Goal: Transaction & Acquisition: Purchase product/service

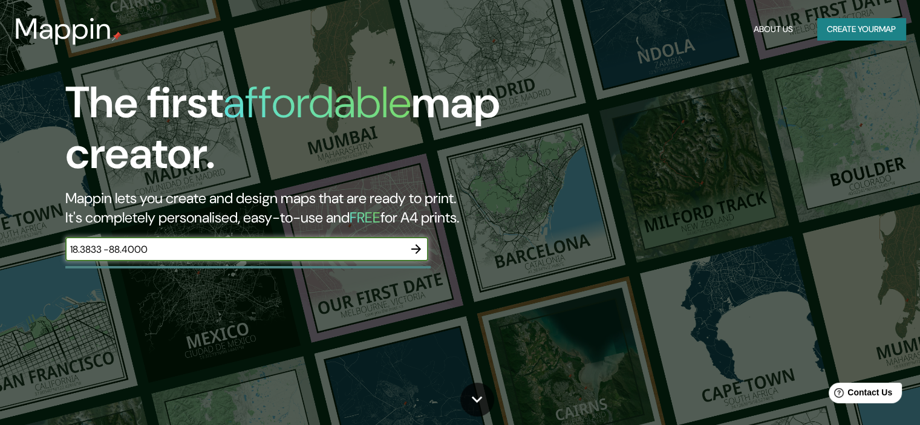
type input "18.3833 -88.4000"
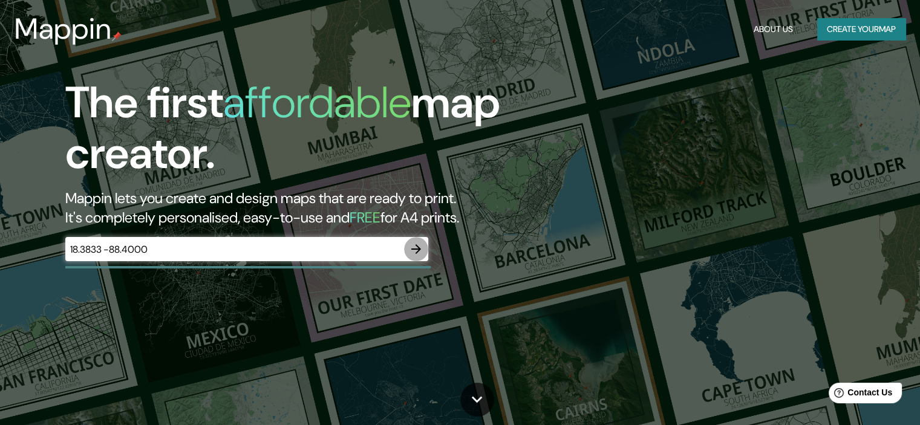
click at [420, 252] on icon "button" at bounding box center [416, 249] width 15 height 15
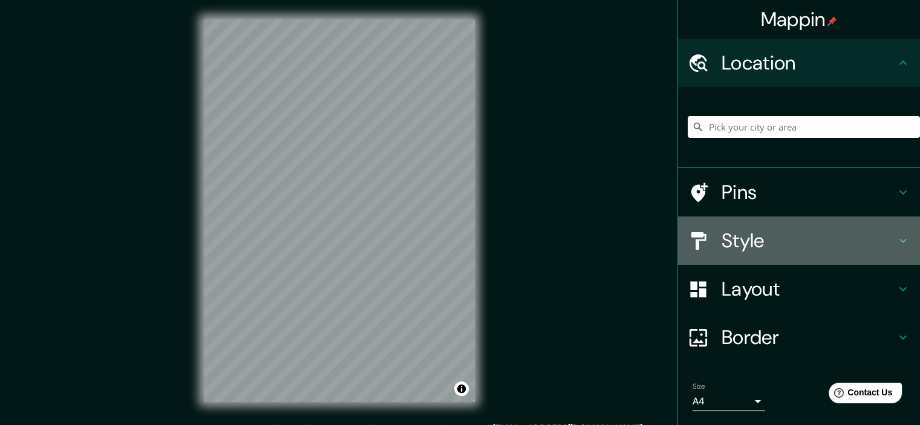
click at [820, 241] on h4 "Style" at bounding box center [808, 241] width 174 height 24
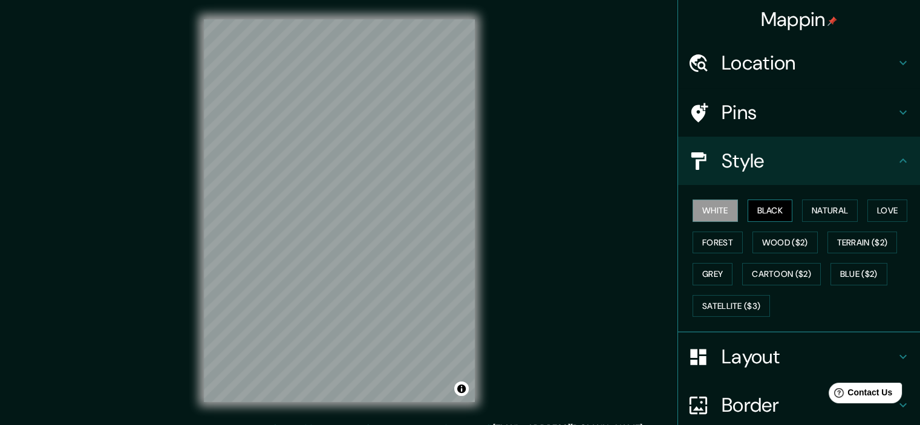
click at [777, 209] on button "Black" at bounding box center [769, 211] width 45 height 22
click at [815, 210] on button "Natural" at bounding box center [830, 211] width 56 height 22
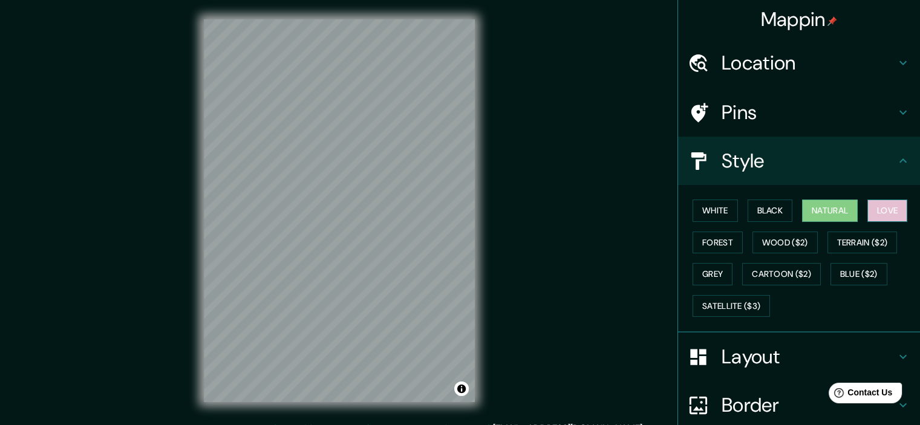
click at [889, 207] on button "Love" at bounding box center [887, 211] width 40 height 22
click at [716, 235] on button "Forest" at bounding box center [717, 243] width 50 height 22
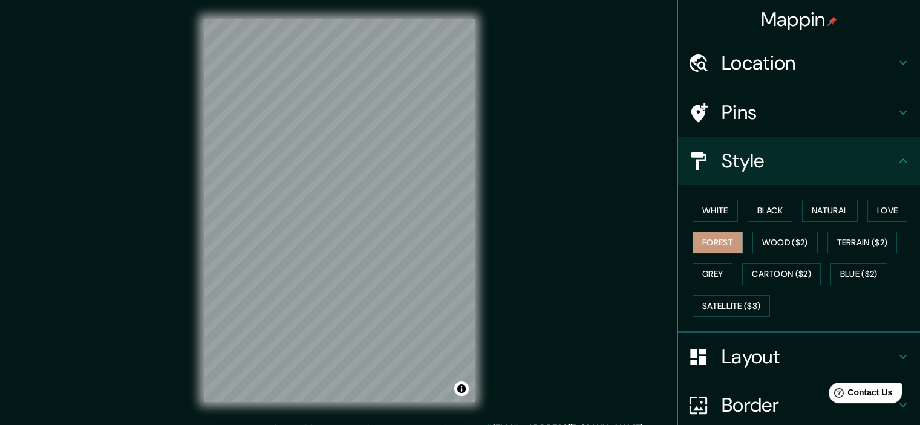
click at [832, 349] on h4 "Layout" at bounding box center [808, 357] width 174 height 24
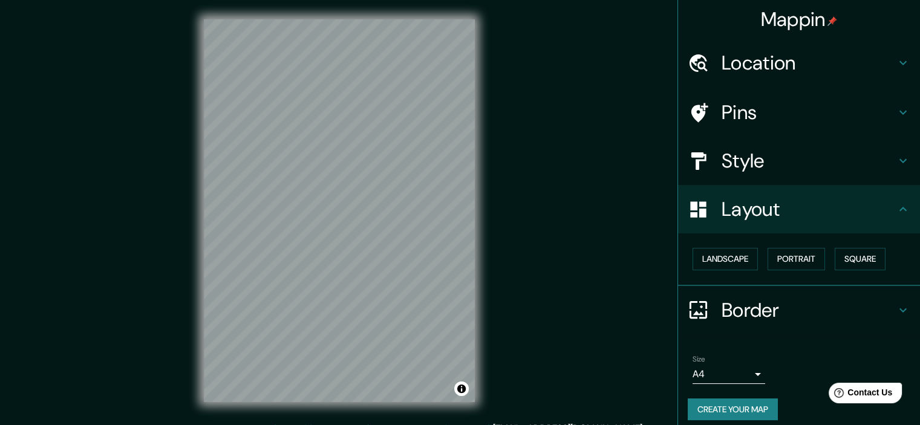
scroll to position [8, 0]
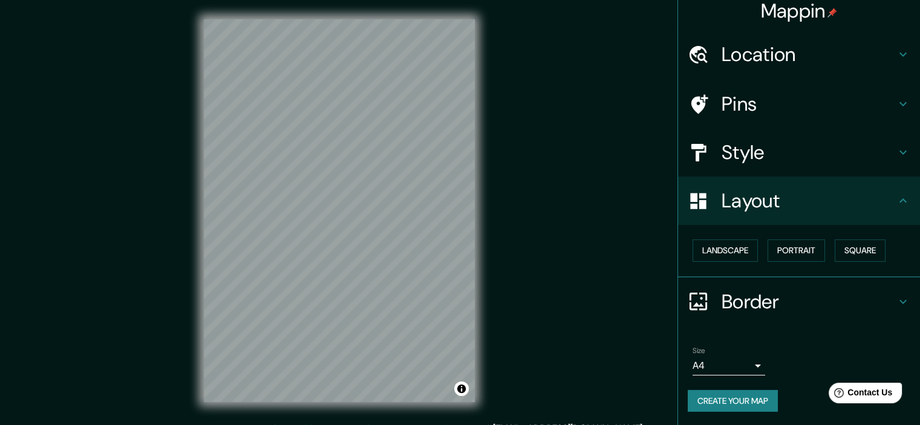
click at [781, 52] on h4 "Location" at bounding box center [808, 54] width 174 height 24
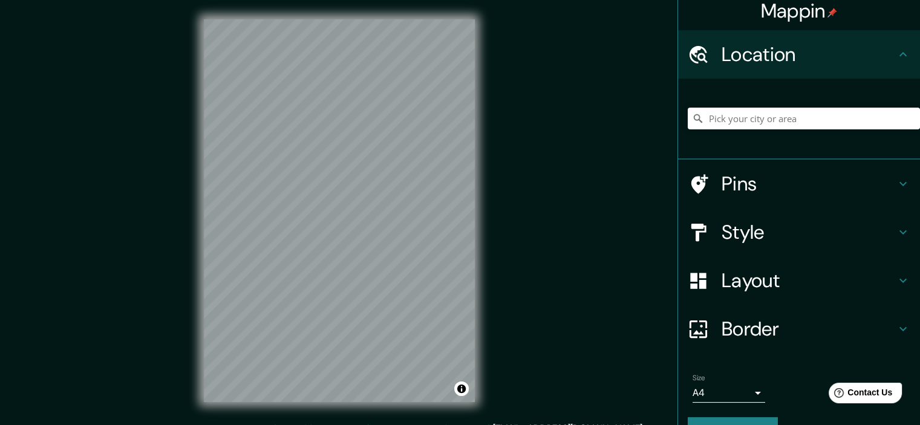
click at [768, 165] on div "Pins" at bounding box center [799, 184] width 242 height 48
